Goal: Transaction & Acquisition: Purchase product/service

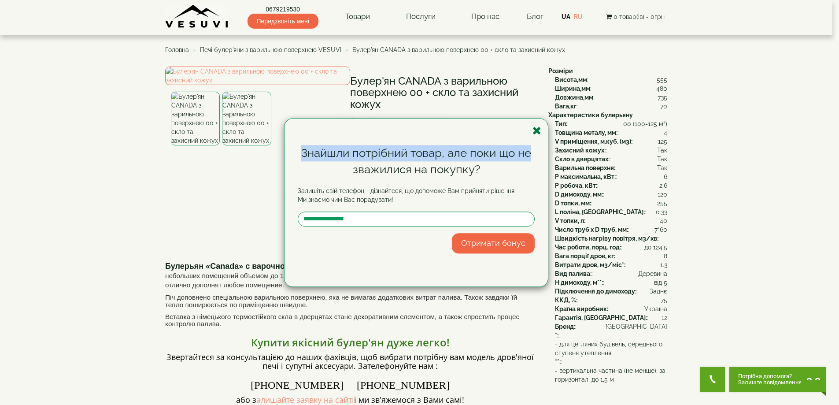
click at [533, 134] on div "Знайшли потрібний товар, але поки що не зважилися на покупку? Залишіть свій тел…" at bounding box center [416, 203] width 263 height 168
drag, startPoint x: 537, startPoint y: 131, endPoint x: 566, endPoint y: 100, distance: 42.1
click at [537, 131] on icon "button" at bounding box center [537, 130] width 9 height 11
